Goal: Navigation & Orientation: Find specific page/section

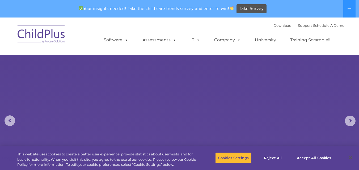
select select "MEDIUM"
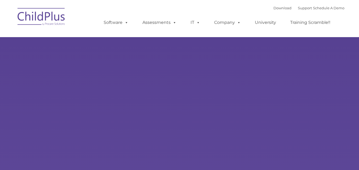
type input ""
select select "MEDIUM"
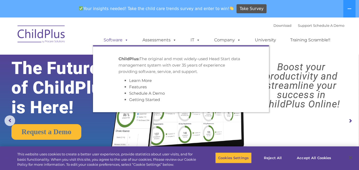
click at [126, 43] on span at bounding box center [126, 39] width 6 height 5
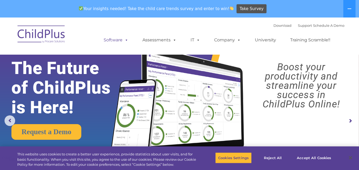
click at [126, 43] on span at bounding box center [126, 39] width 6 height 5
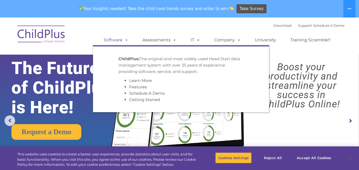
click at [126, 43] on span at bounding box center [126, 39] width 6 height 5
